Goal: Find specific page/section: Find specific page/section

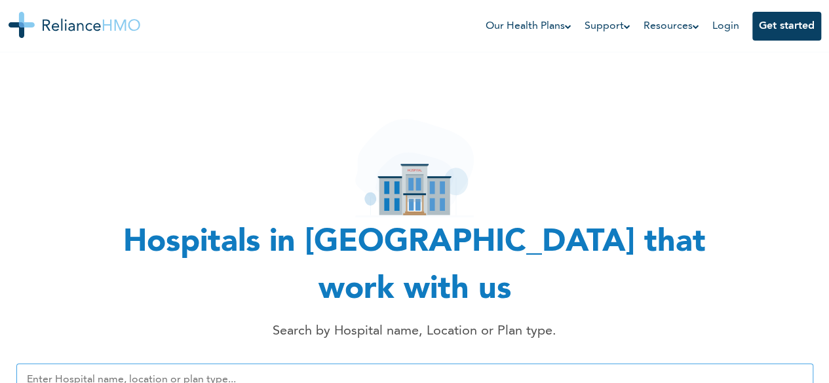
click at [101, 364] on input "text" at bounding box center [414, 380] width 797 height 33
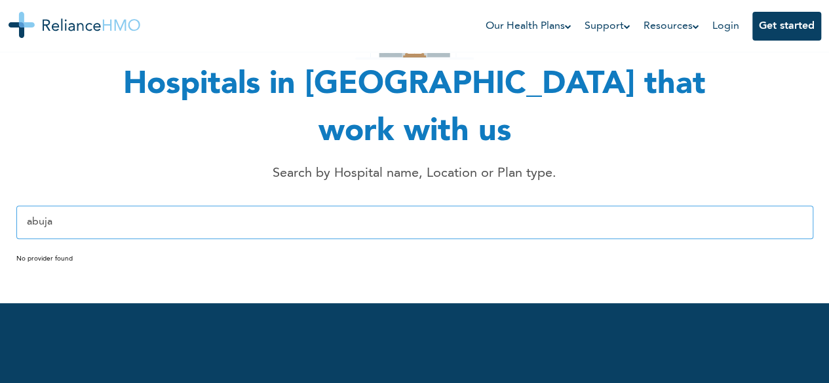
scroll to position [163, 0]
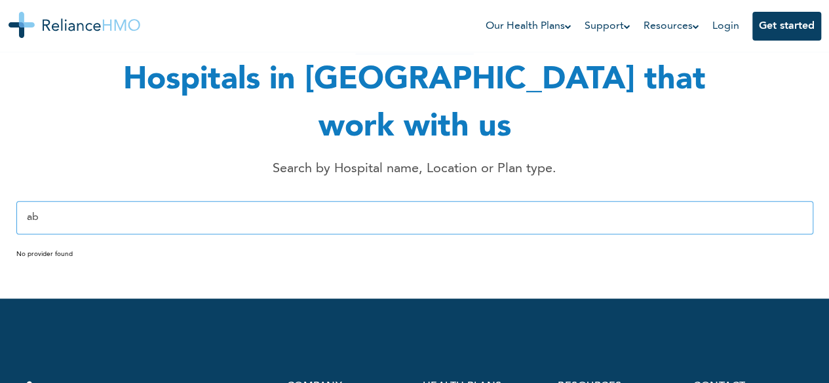
type input "a"
type input "f"
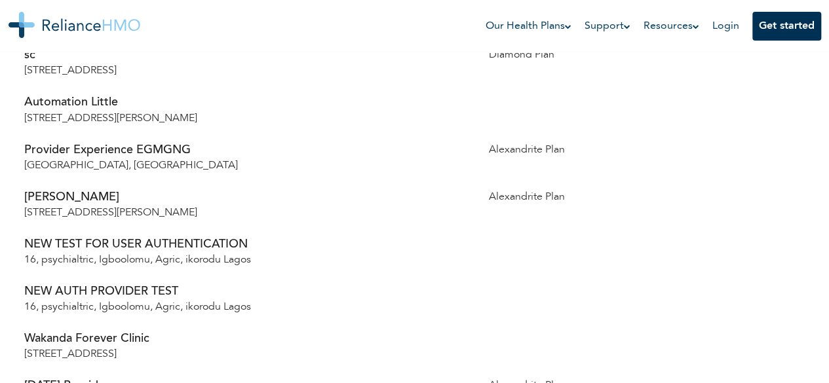
scroll to position [142, 0]
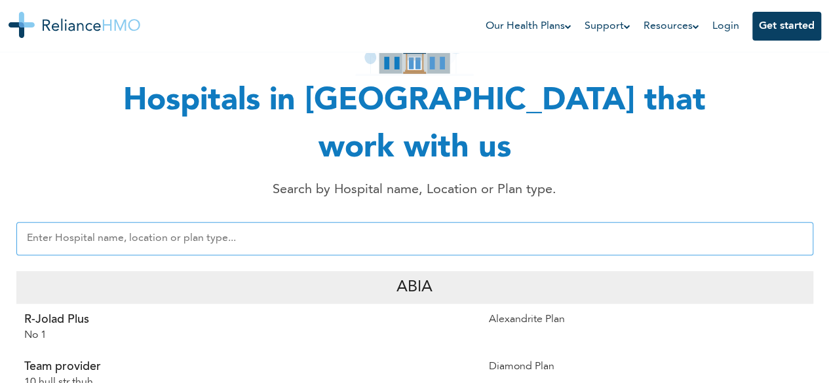
click at [597, 222] on input "text" at bounding box center [414, 238] width 797 height 33
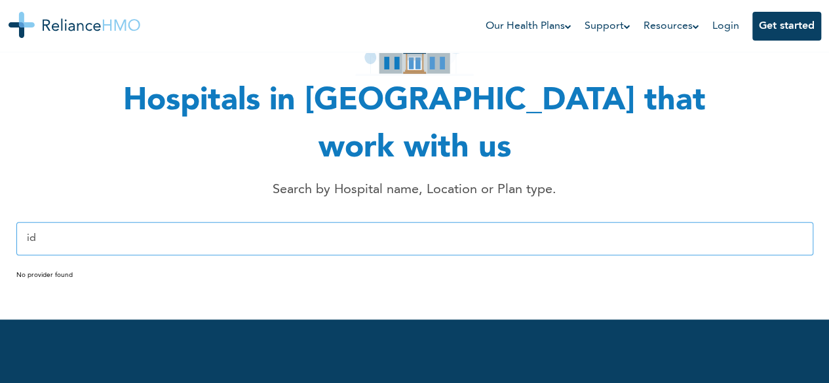
type input "i"
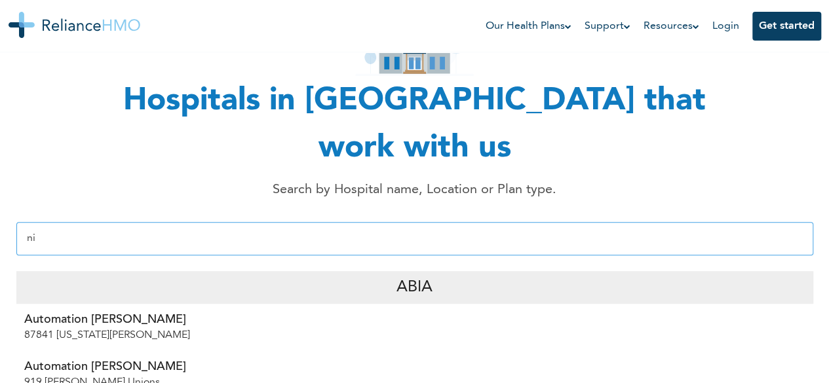
type input "n"
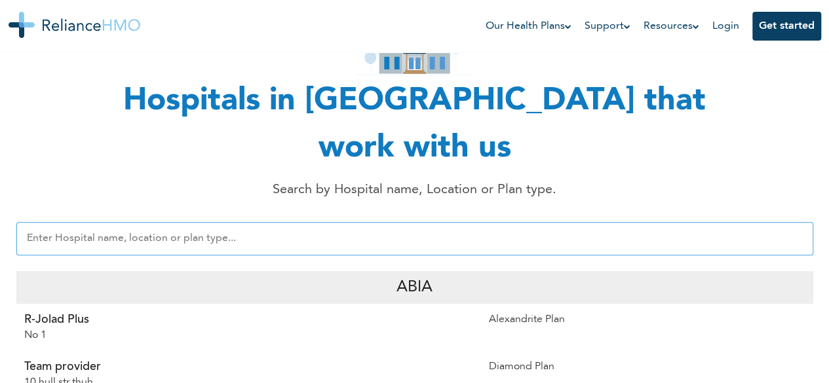
click at [703, 129] on div "Hospitals in [GEOGRAPHIC_DATA] that work with us Search by Hospital name, Locat…" at bounding box center [414, 62] width 797 height 275
